Goal: Transaction & Acquisition: Purchase product/service

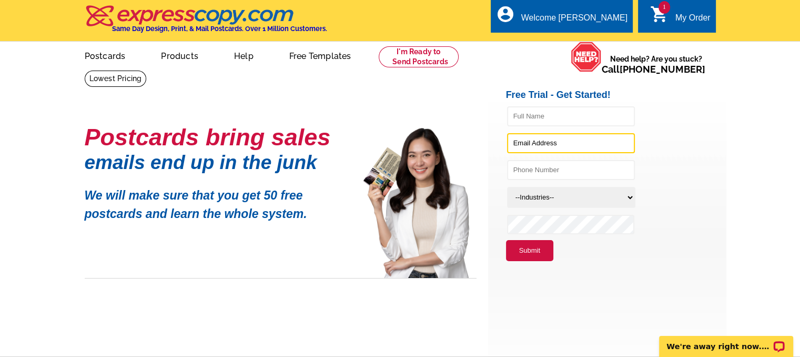
type input "corey.czycalla@gmail.com"
click at [530, 249] on button "Submit" at bounding box center [529, 250] width 47 height 21
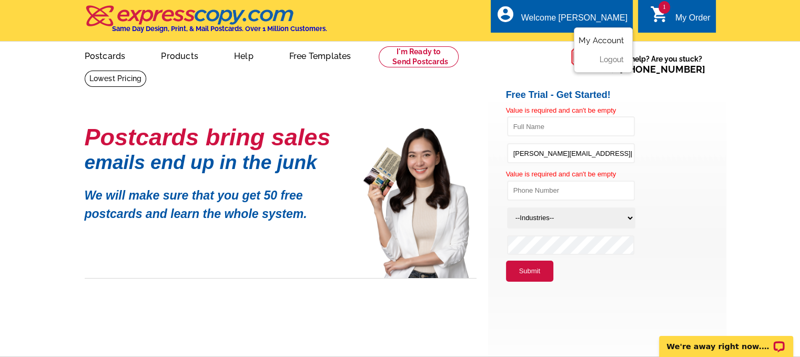
drag, startPoint x: 605, startPoint y: 39, endPoint x: 585, endPoint y: 57, distance: 26.8
click at [605, 39] on link "My Account" at bounding box center [603, 40] width 41 height 8
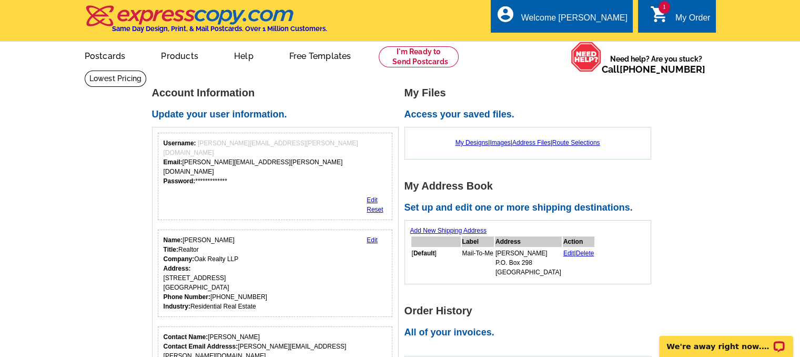
click at [682, 17] on div "My Order" at bounding box center [693, 20] width 35 height 15
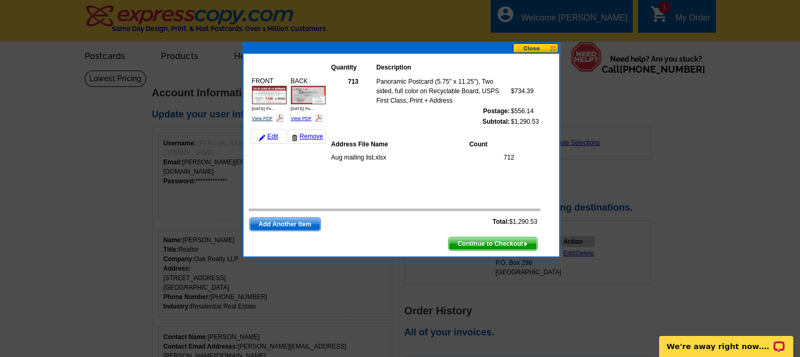
click at [263, 118] on link "View PDF" at bounding box center [262, 118] width 21 height 5
click at [270, 135] on link "Edit" at bounding box center [268, 136] width 37 height 15
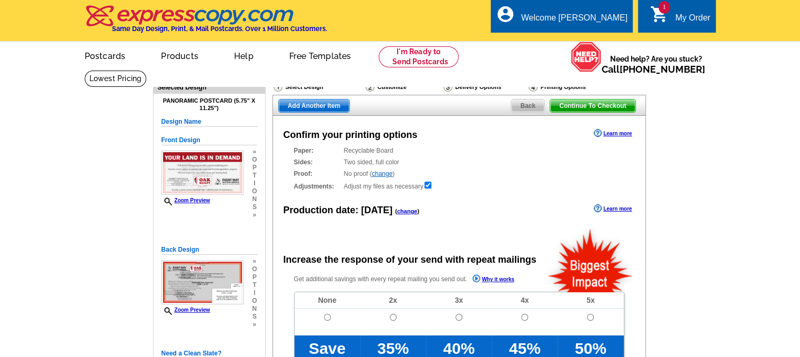
radio input "false"
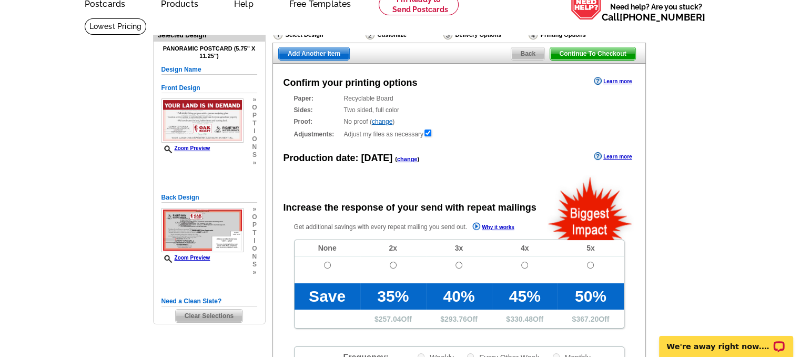
scroll to position [53, 0]
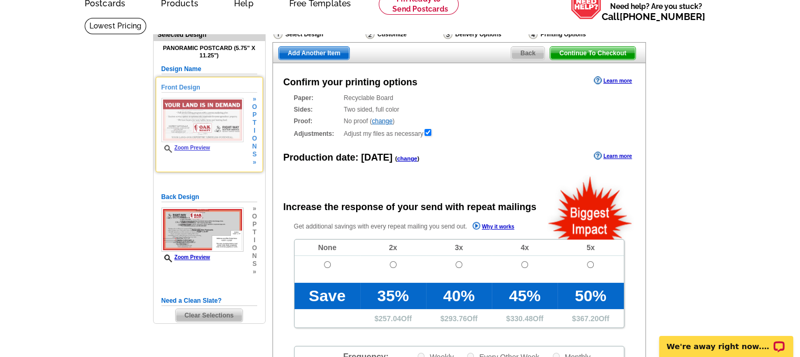
click at [254, 124] on span "t" at bounding box center [254, 123] width 5 height 8
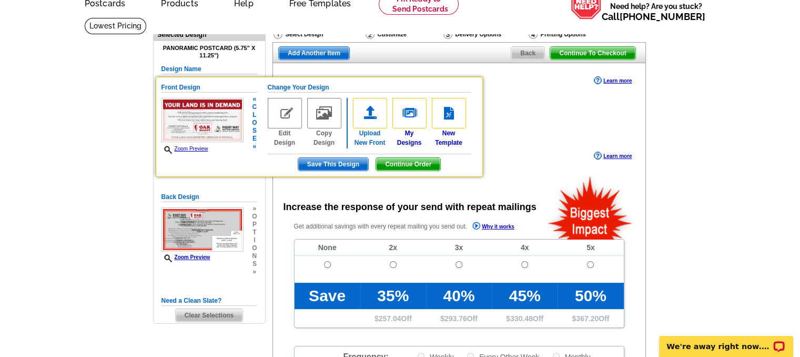
click at [370, 118] on img at bounding box center [370, 113] width 34 height 31
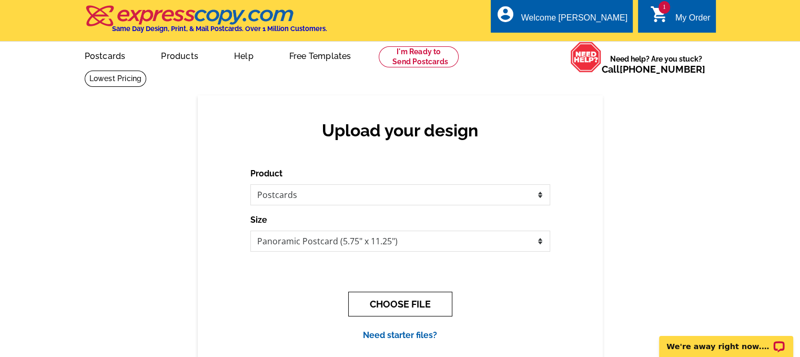
click at [409, 305] on button "CHOOSE FILE" at bounding box center [400, 303] width 104 height 25
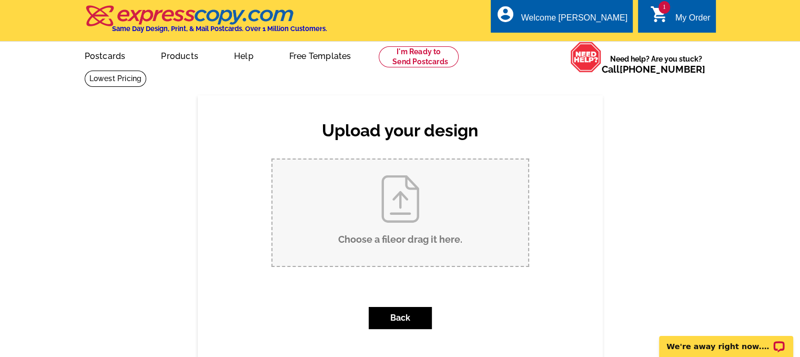
click at [407, 215] on input "Choose a file or drag it here ." at bounding box center [401, 212] width 256 height 106
type input "C:\fakepath\August 2025 Postcard-front.pdf"
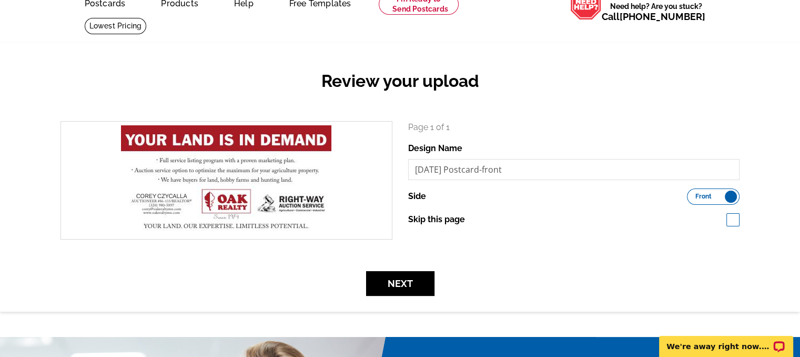
scroll to position [105, 0]
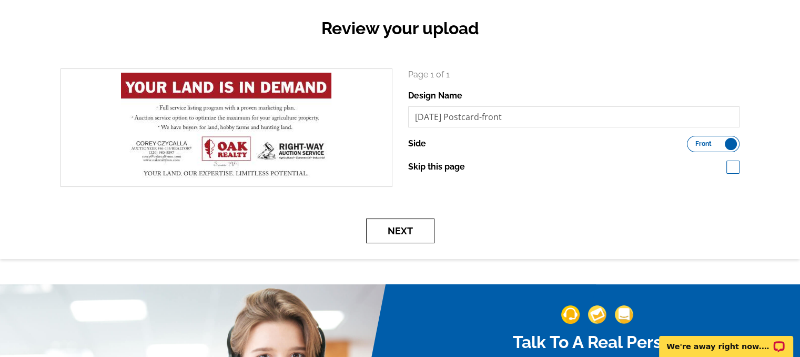
click at [406, 230] on button "Next" at bounding box center [400, 230] width 68 height 25
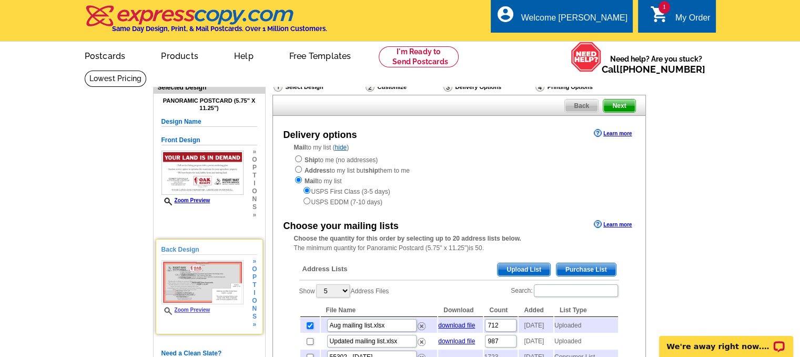
click at [255, 289] on span "i" at bounding box center [254, 293] width 5 height 8
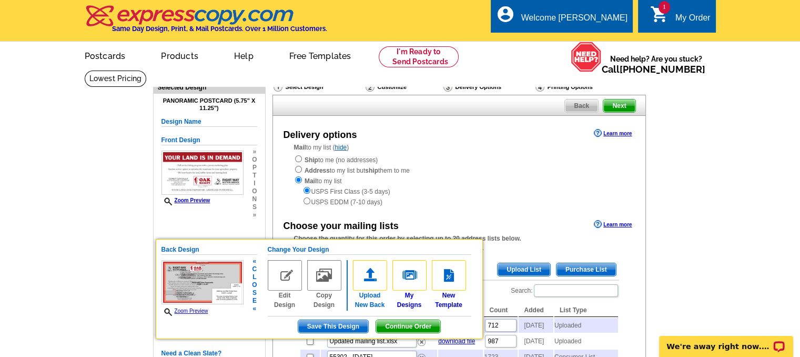
click at [370, 278] on img at bounding box center [370, 275] width 34 height 31
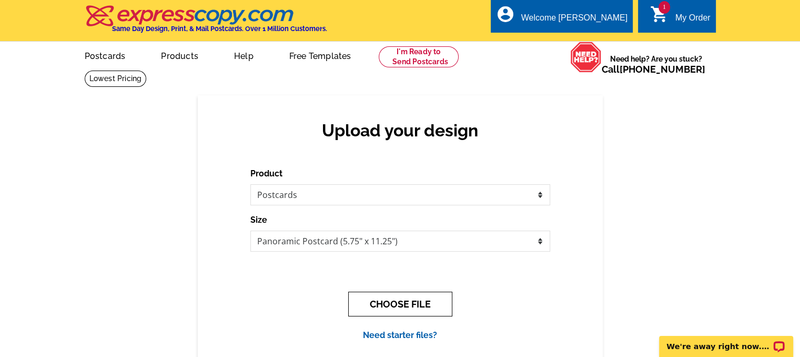
click at [402, 306] on button "CHOOSE FILE" at bounding box center [400, 303] width 104 height 25
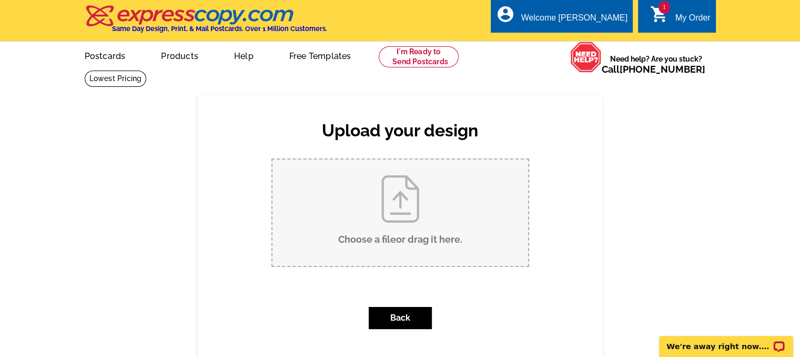
click at [408, 226] on input "Choose a file or drag it here ." at bounding box center [401, 212] width 256 height 106
type input "C:\fakepath\August 2025 Postcard-back.pdf"
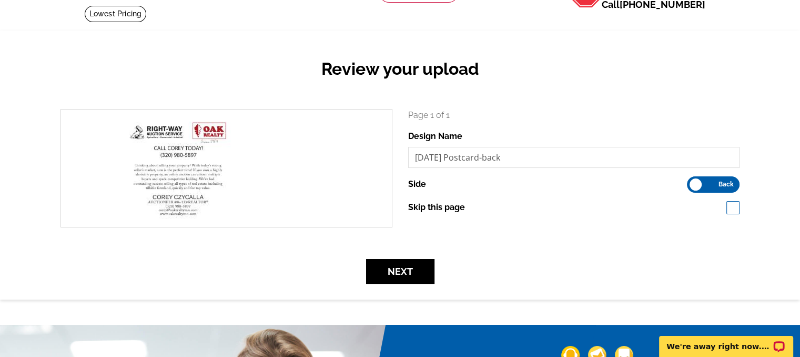
scroll to position [105, 0]
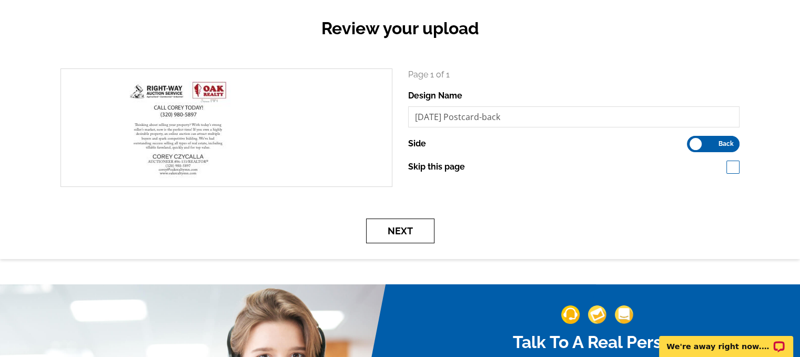
click at [406, 228] on button "Next" at bounding box center [400, 230] width 68 height 25
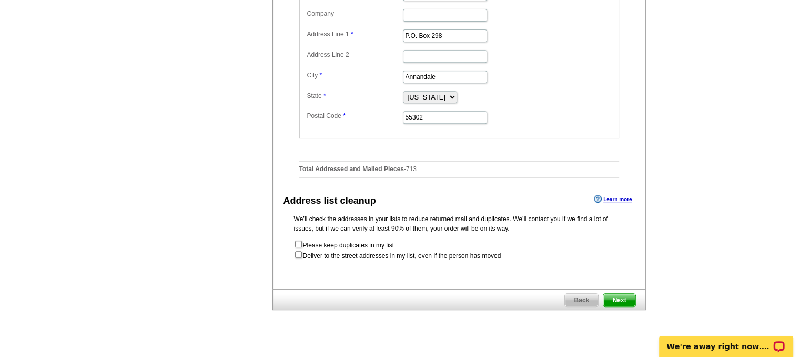
scroll to position [526, 0]
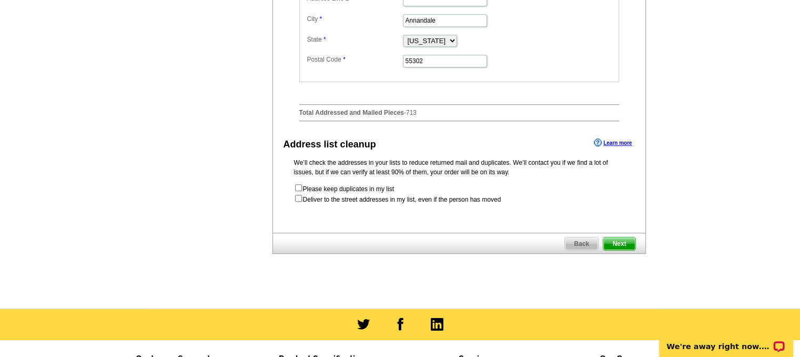
click at [618, 250] on span "Next" at bounding box center [620, 243] width 32 height 13
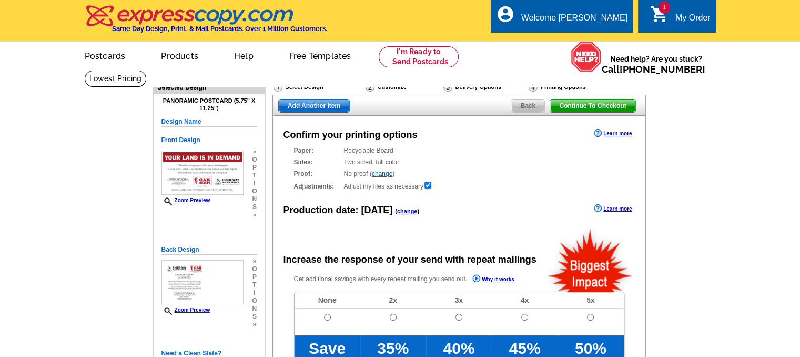
radio input "false"
click at [610, 107] on span "Continue To Checkout" at bounding box center [592, 105] width 85 height 13
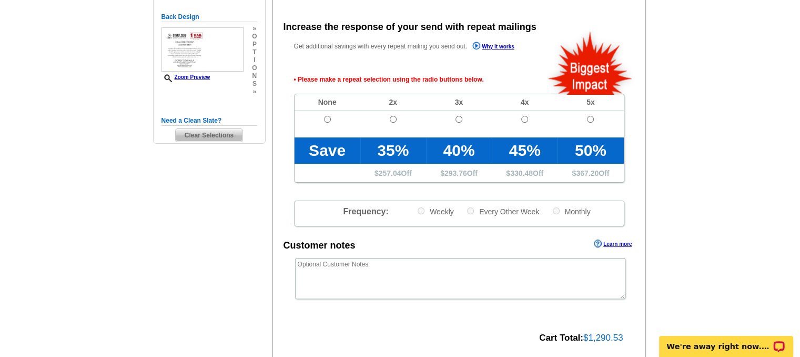
scroll to position [236, 0]
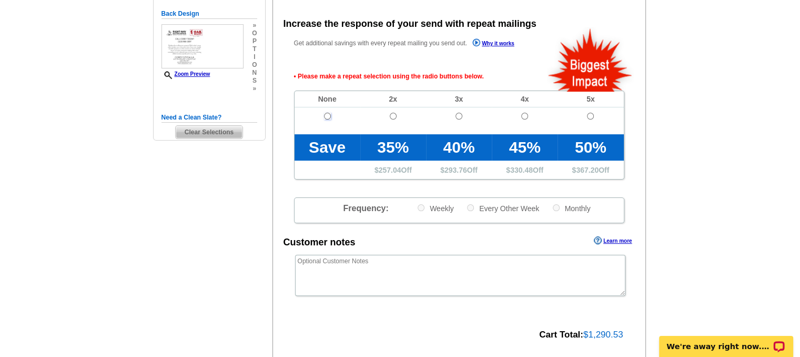
click at [327, 116] on input "radio" at bounding box center [327, 116] width 7 height 7
radio input "true"
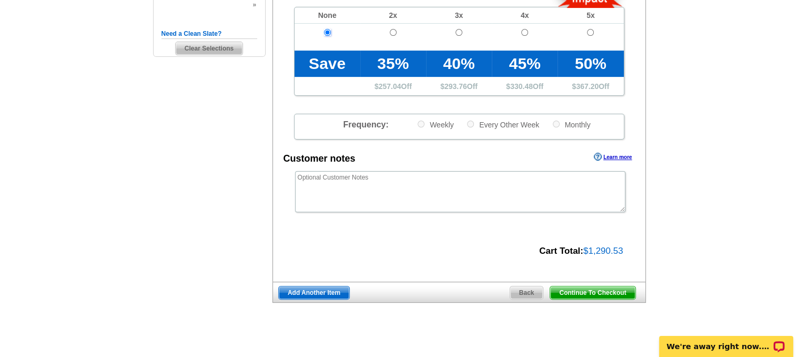
scroll to position [341, 0]
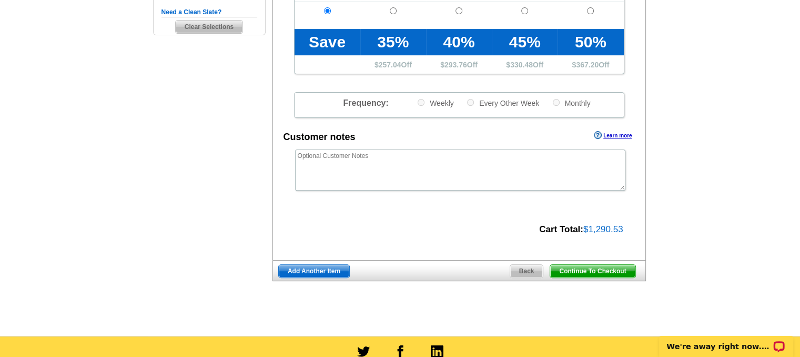
click at [605, 271] on span "Continue To Checkout" at bounding box center [592, 271] width 85 height 13
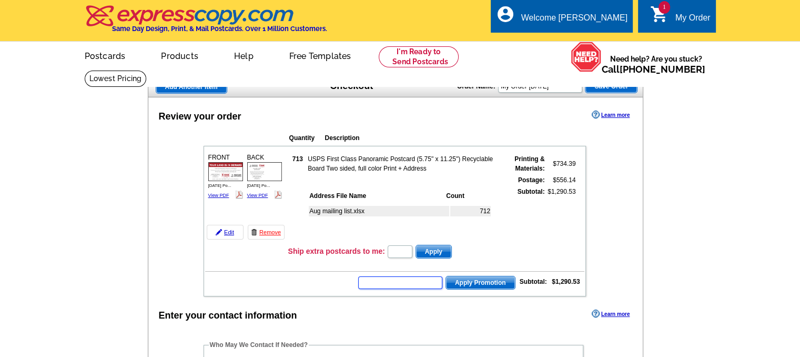
click at [409, 277] on input "text" at bounding box center [400, 282] width 84 height 13
click at [403, 281] on input "text" at bounding box center [400, 282] width 84 height 13
type input "HURRY40"
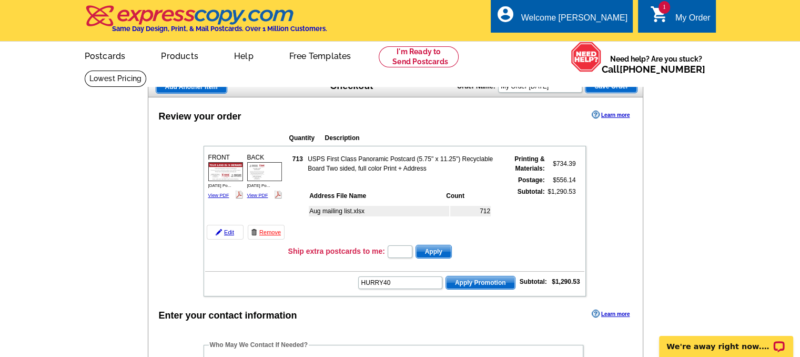
click at [474, 277] on span "Apply Promotion" at bounding box center [480, 282] width 69 height 13
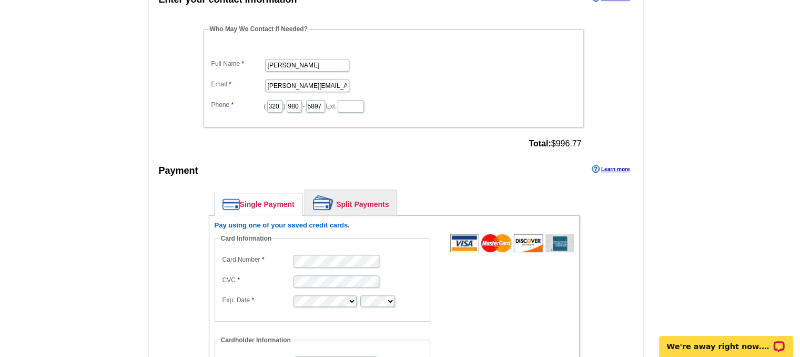
scroll to position [368, 0]
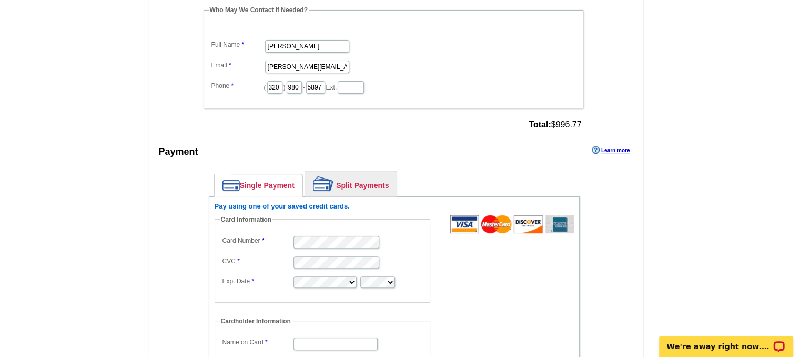
click at [504, 265] on form "Card Information Card Number CVC Exp. Date Cardholder Information Name on Card …" at bounding box center [394, 348] width 359 height 267
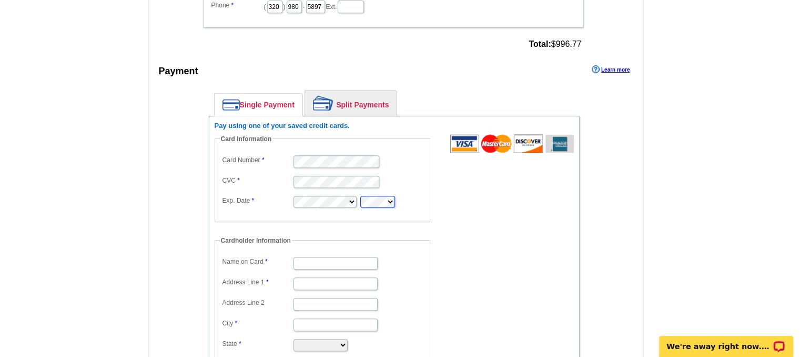
scroll to position [474, 0]
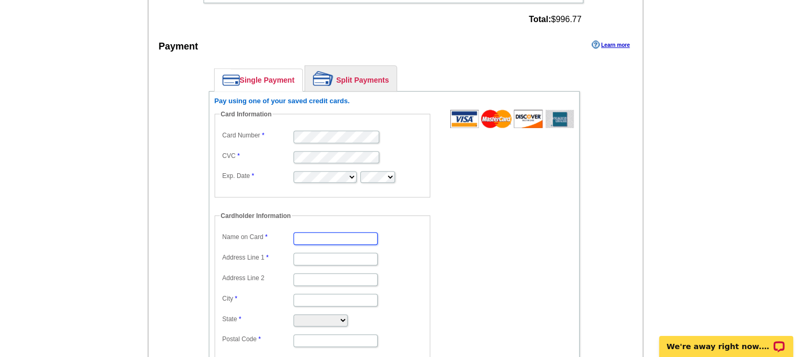
click at [366, 234] on input "Name on Card" at bounding box center [336, 238] width 84 height 13
drag, startPoint x: 321, startPoint y: 230, endPoint x: 293, endPoint y: 228, distance: 29.0
click at [293, 229] on dd "[PERSON_NAME]" at bounding box center [322, 237] width 205 height 16
type input "Steve Bruggeman"
type input "7"
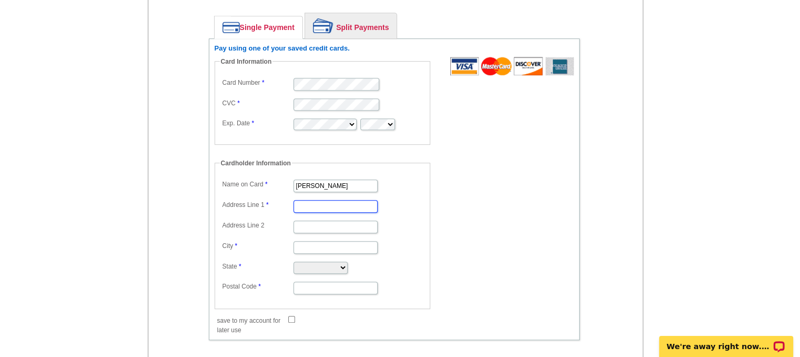
scroll to position [531, 0]
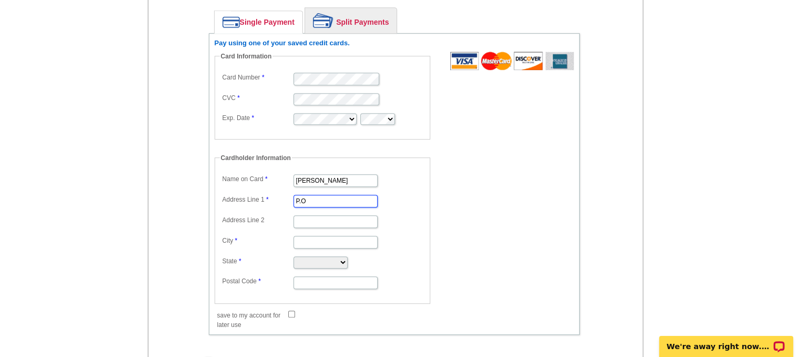
type input "P.O. Box 298"
click at [313, 236] on input "City" at bounding box center [336, 242] width 84 height 13
type input "Annandale"
select select "MN"
type input "55302"
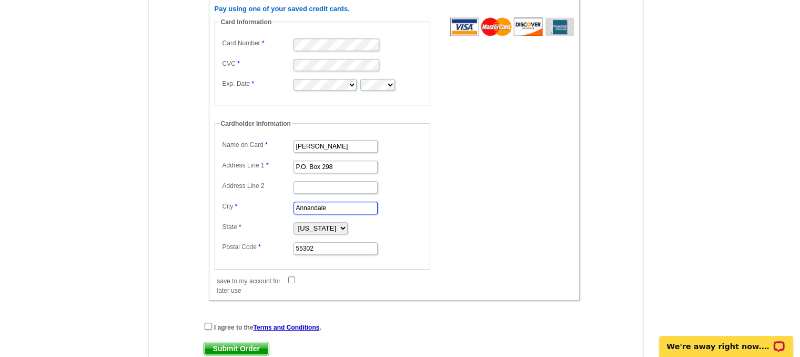
scroll to position [584, 0]
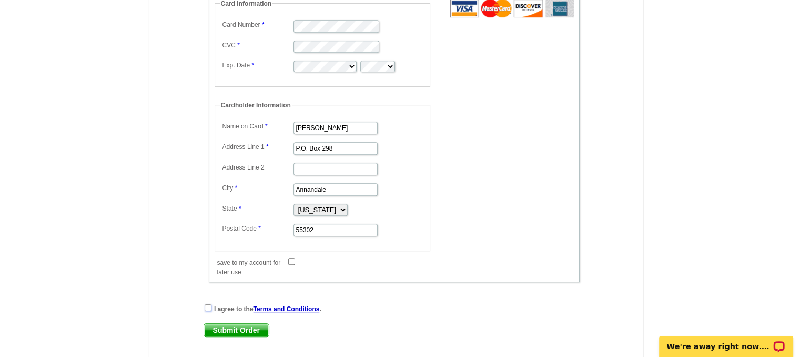
click at [208, 304] on input "checkbox" at bounding box center [208, 307] width 7 height 7
checkbox input "true"
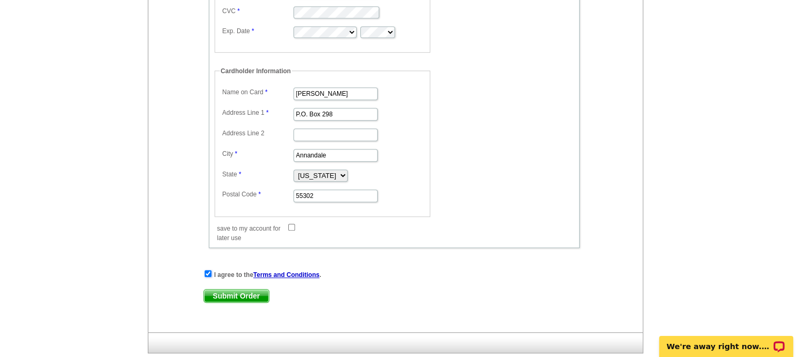
scroll to position [637, 0]
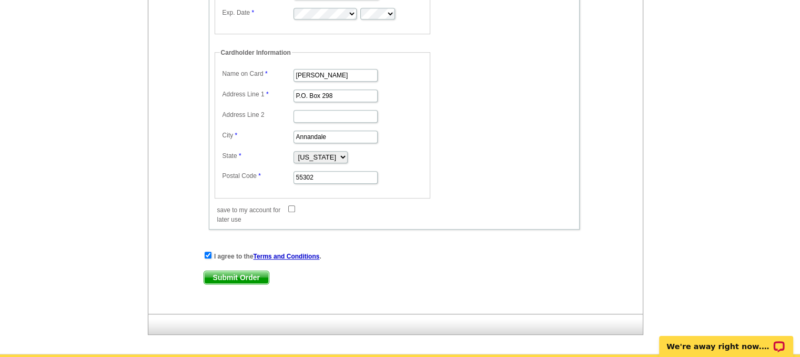
click at [230, 271] on span "Submit Order" at bounding box center [236, 277] width 65 height 13
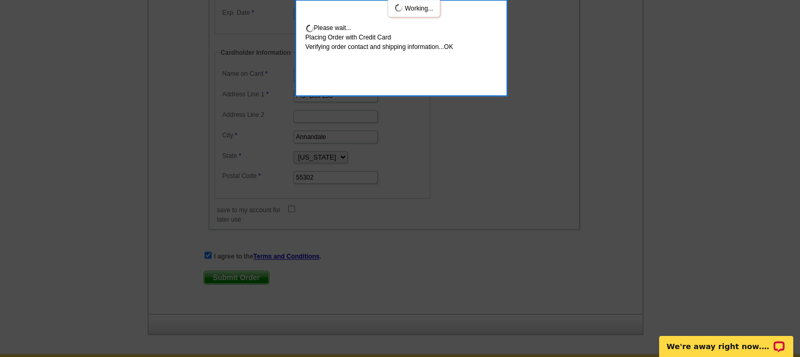
scroll to position [694, 0]
